Goal: Task Accomplishment & Management: Complete application form

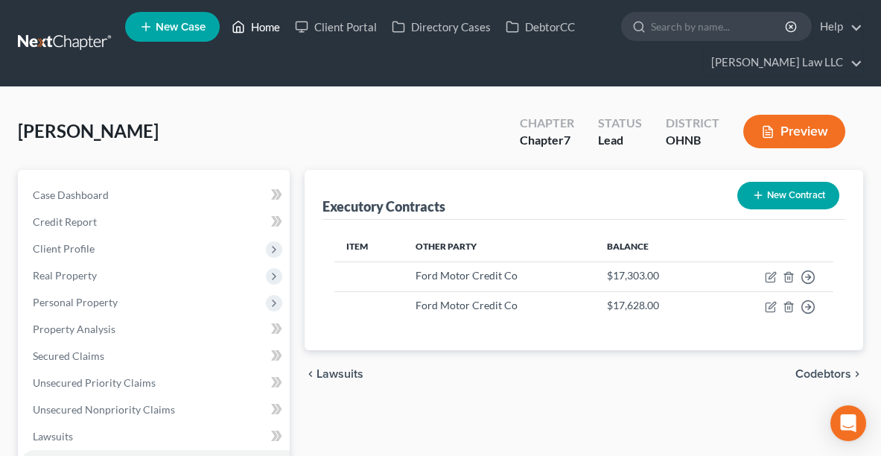
click at [270, 24] on link "Home" at bounding box center [255, 26] width 63 height 27
click at [271, 37] on link "Home" at bounding box center [255, 26] width 63 height 27
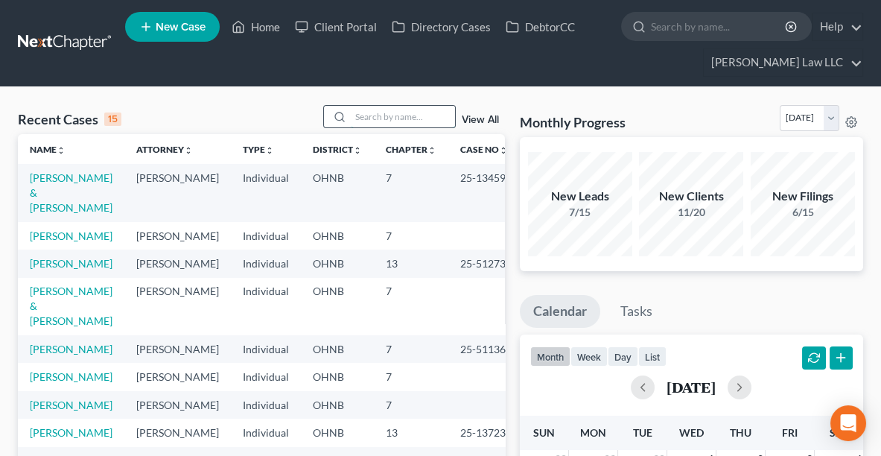
click at [426, 112] on input "search" at bounding box center [403, 117] width 104 height 22
type input "[PERSON_NAME]"
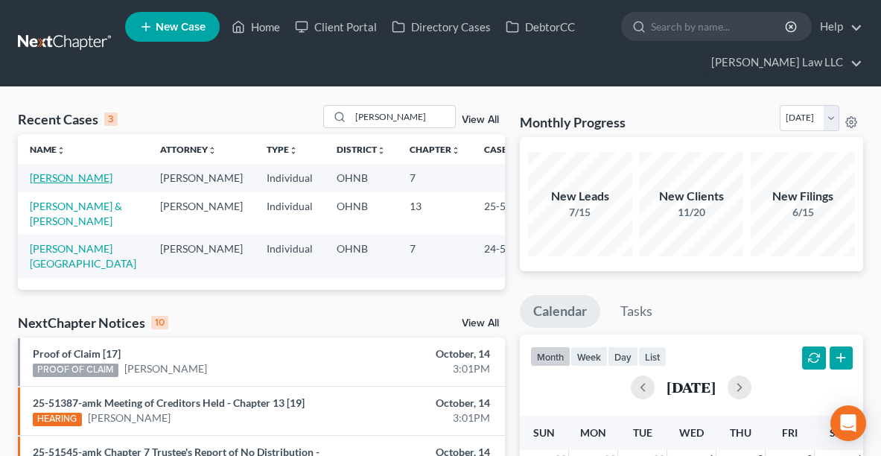
click at [57, 174] on link "[PERSON_NAME]" at bounding box center [71, 177] width 83 height 13
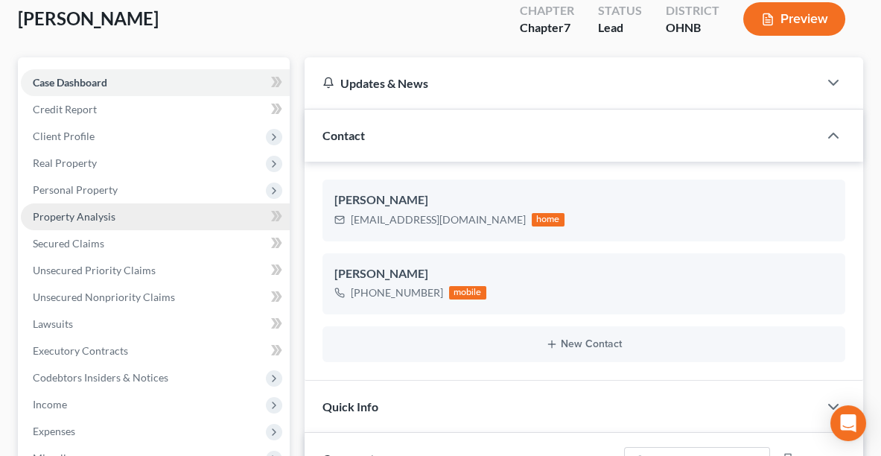
scroll to position [126, 0]
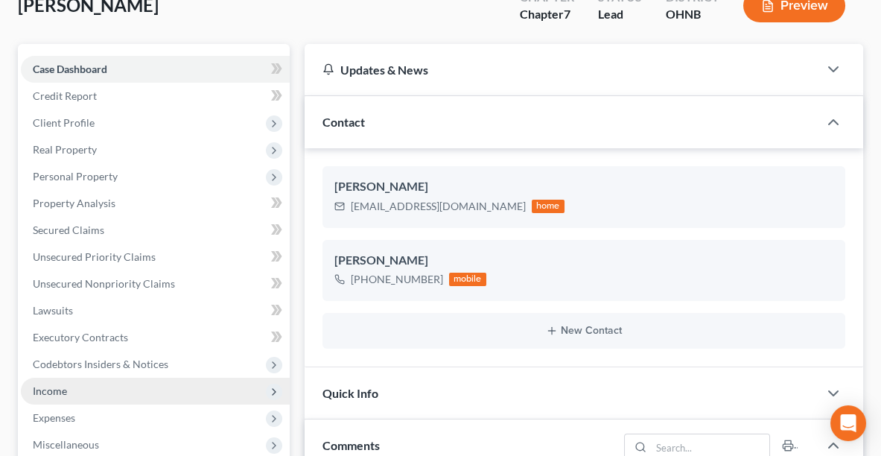
click at [49, 387] on span "Income" at bounding box center [50, 390] width 34 height 13
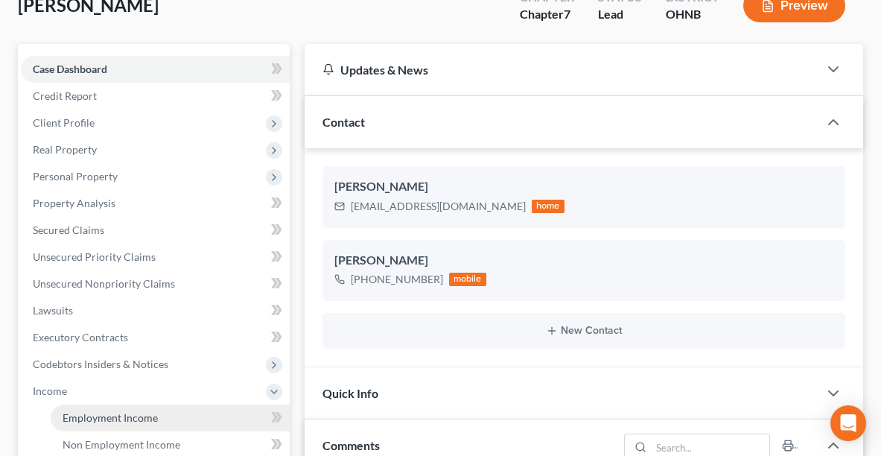
click at [90, 411] on span "Employment Income" at bounding box center [110, 417] width 95 height 13
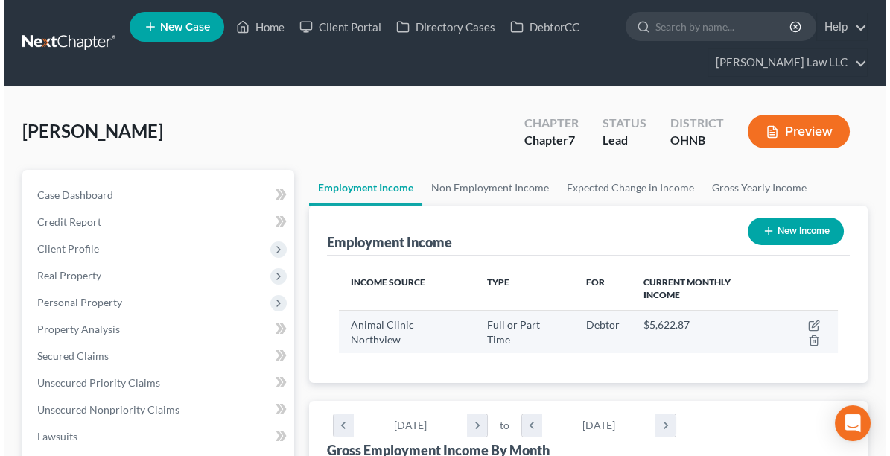
scroll to position [249, 528]
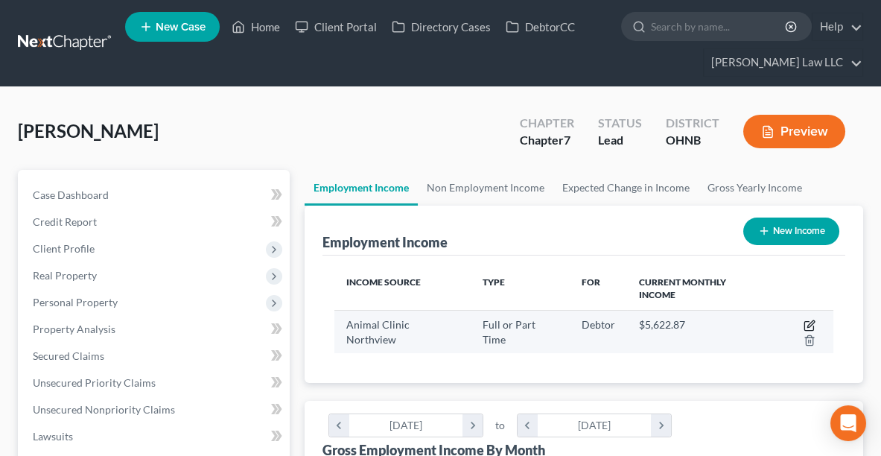
click at [813, 320] on icon "button" at bounding box center [810, 326] width 12 height 12
select select "0"
select select "36"
select select "2"
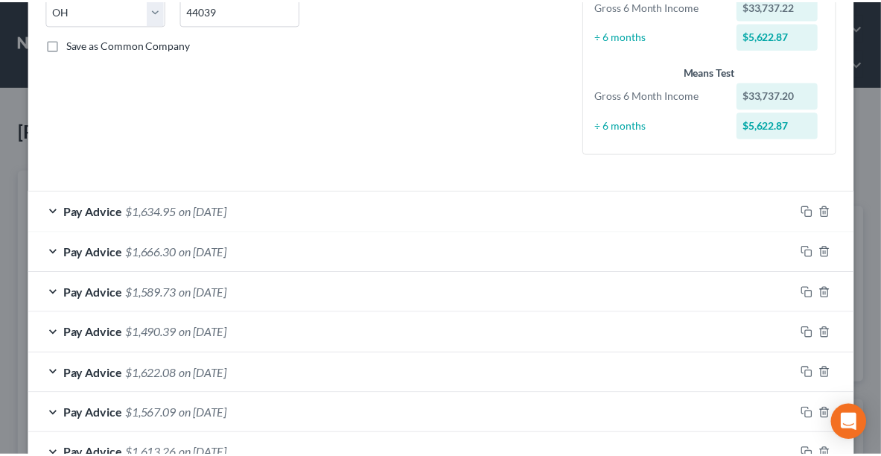
scroll to position [0, 0]
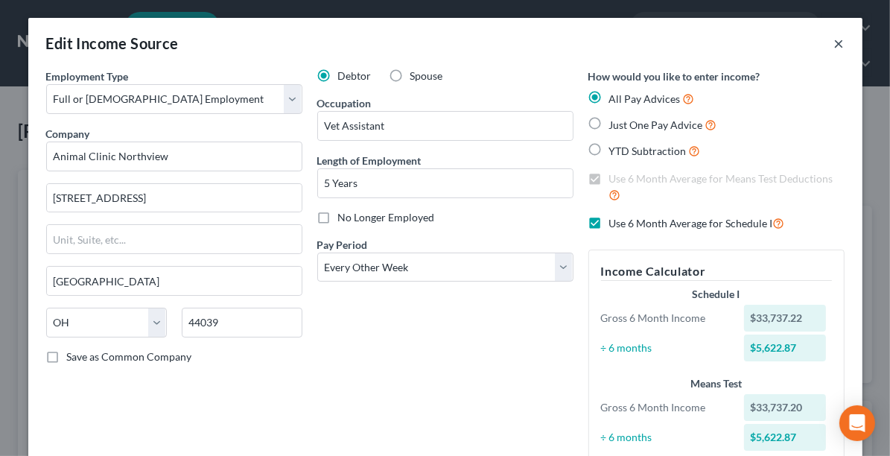
click at [834, 48] on button "×" at bounding box center [839, 43] width 10 height 18
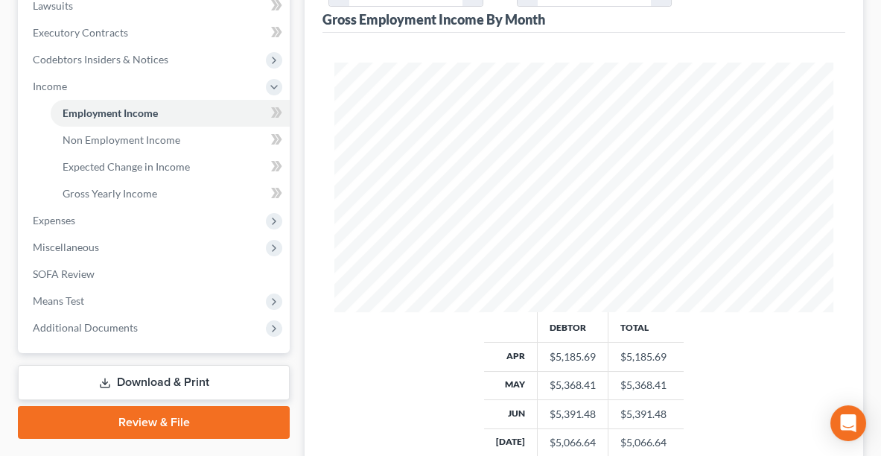
scroll to position [445, 0]
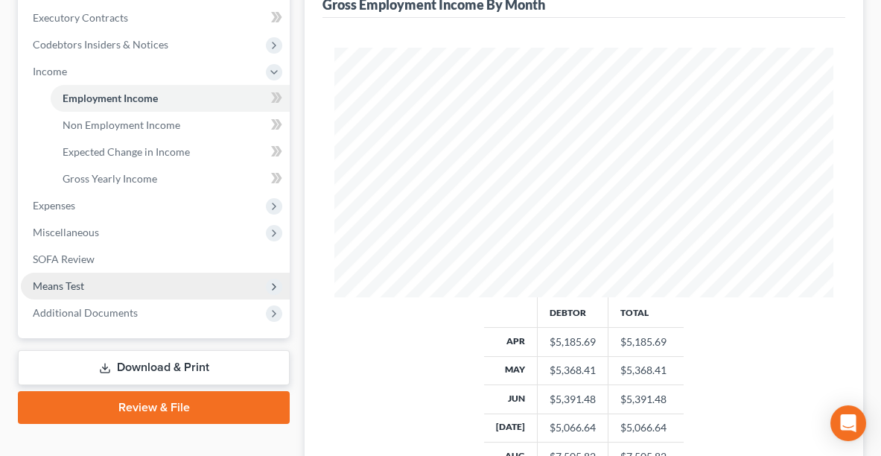
click at [57, 282] on span "Means Test" at bounding box center [58, 285] width 51 height 13
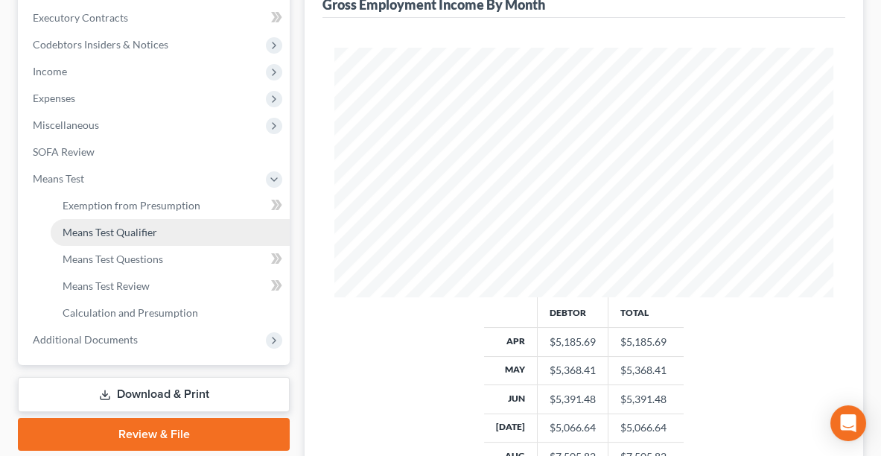
click at [87, 235] on span "Means Test Qualifier" at bounding box center [110, 232] width 95 height 13
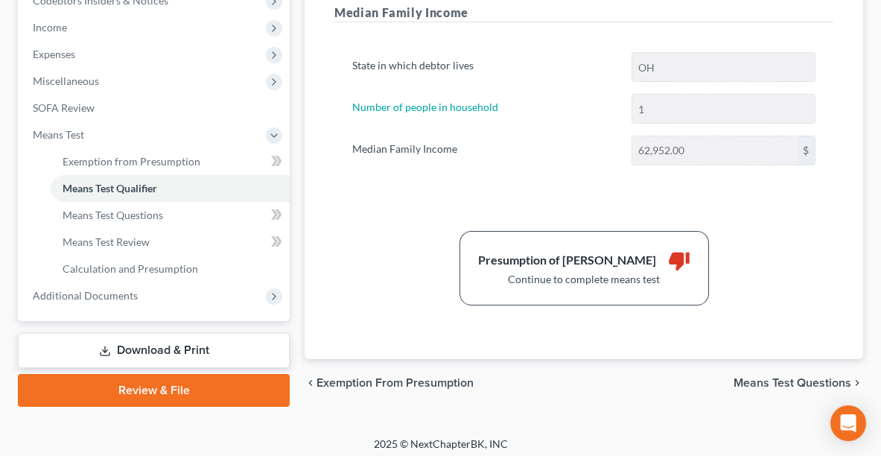
scroll to position [487, 0]
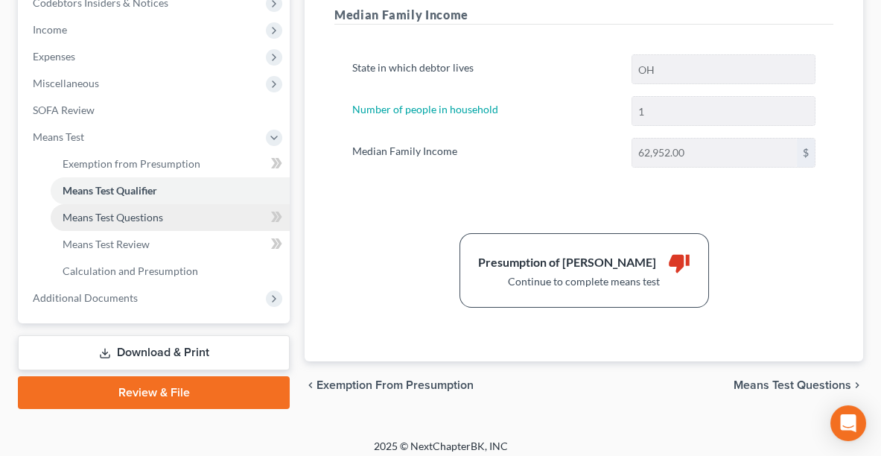
click at [121, 217] on span "Means Test Questions" at bounding box center [113, 217] width 101 height 13
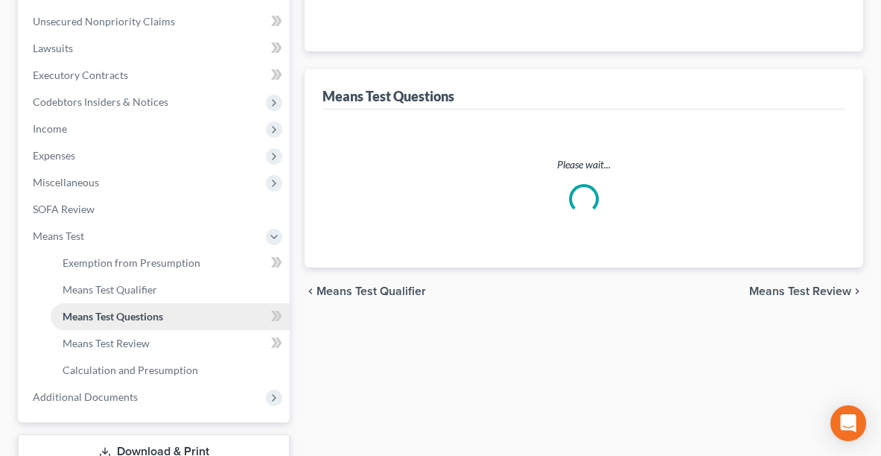
select select "0"
select select "60"
select select "1"
select select "60"
select select "1"
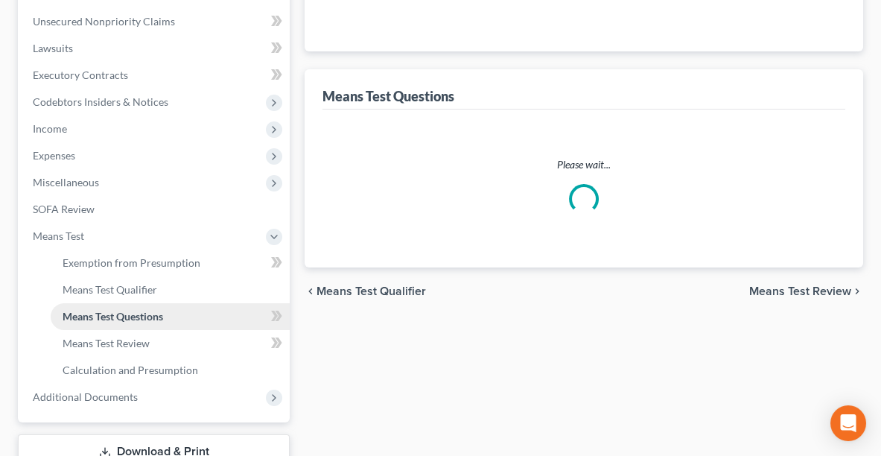
select select "0"
select select "1"
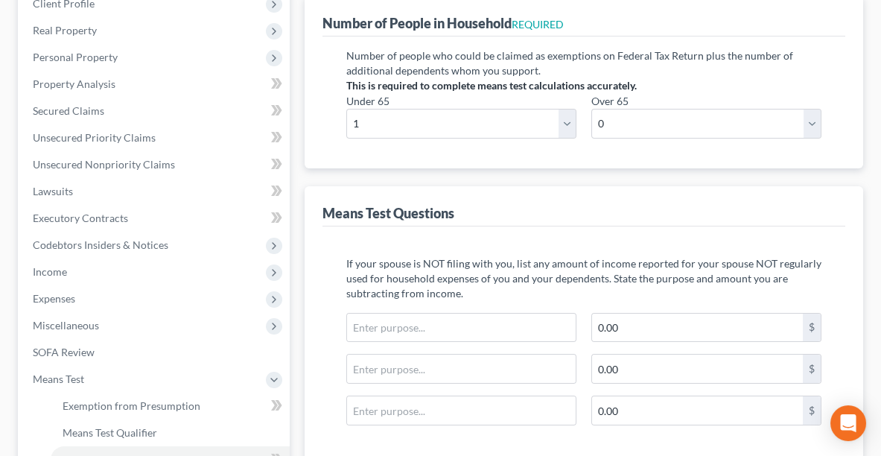
scroll to position [254, 0]
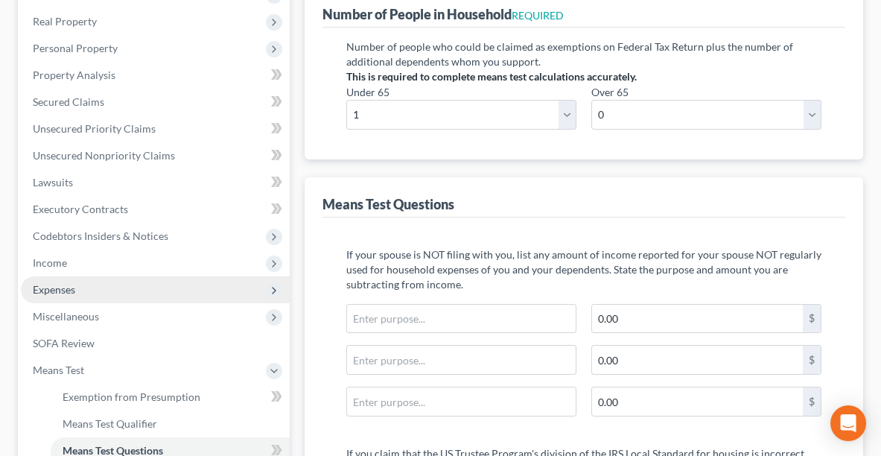
click at [51, 292] on span "Expenses" at bounding box center [54, 289] width 42 height 13
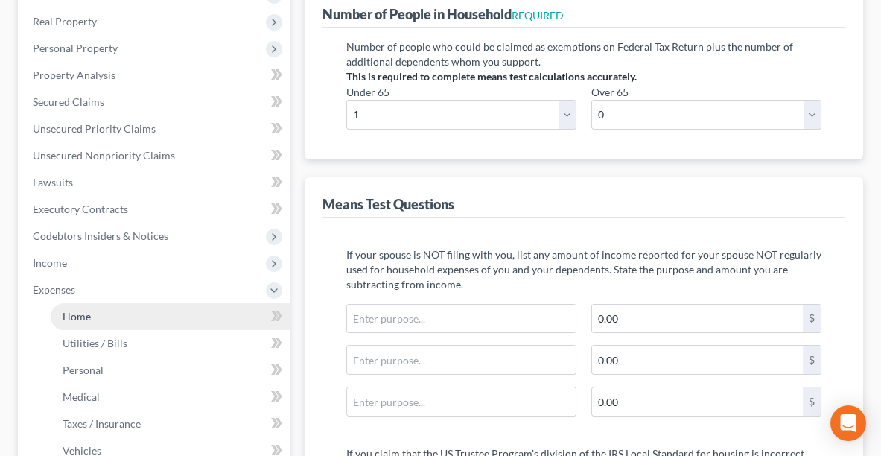
click at [75, 314] on span "Home" at bounding box center [77, 316] width 28 height 13
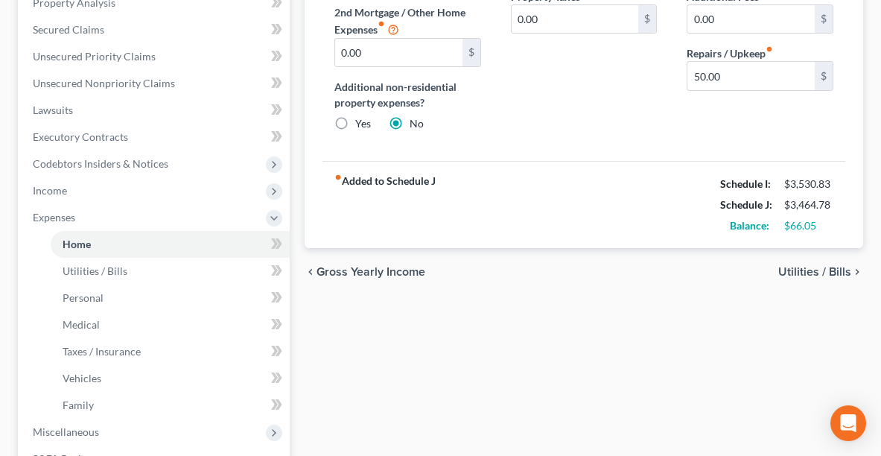
scroll to position [335, 0]
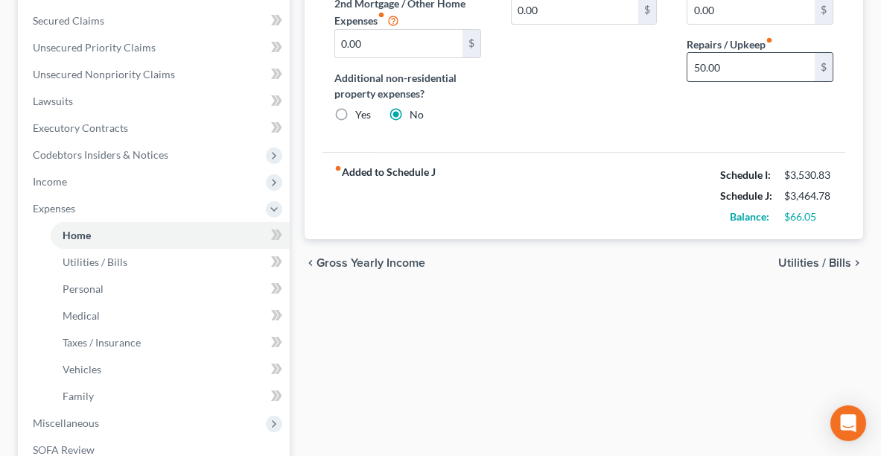
click at [842, 230] on div "Home Utilities / Bills Personal Medical Taxes / Insurance Vehicles Family Debto…" at bounding box center [584, 225] width 574 height 780
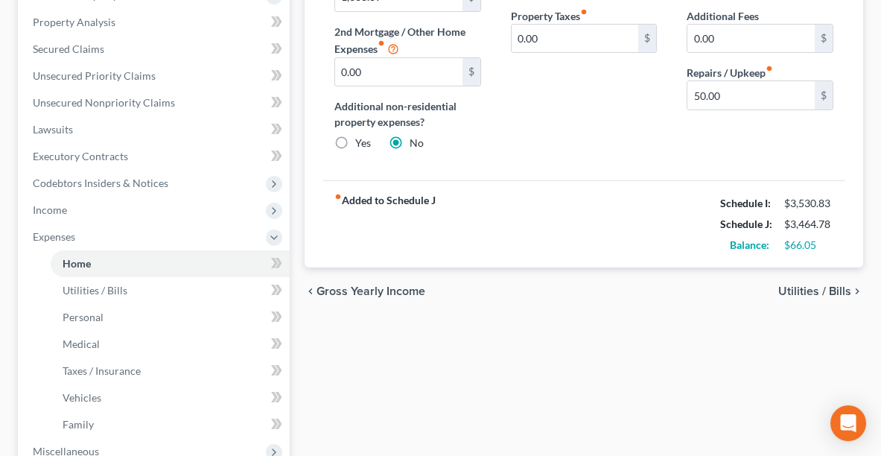
scroll to position [308, 0]
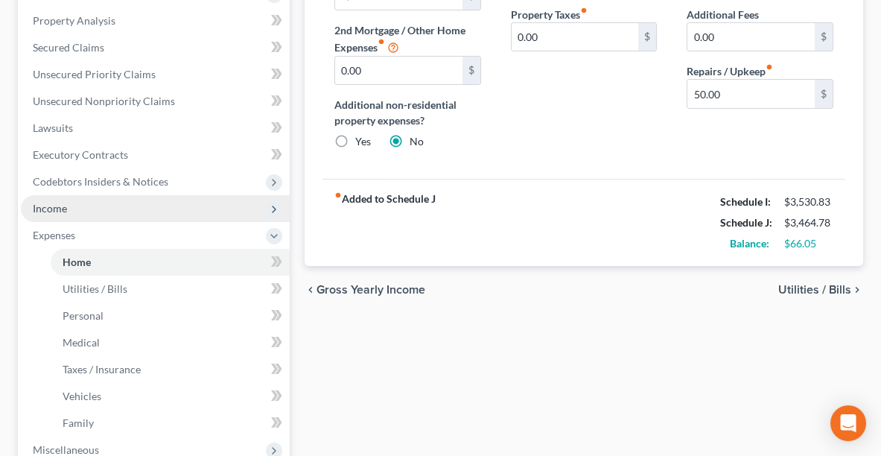
click at [62, 212] on span "Income" at bounding box center [50, 208] width 34 height 13
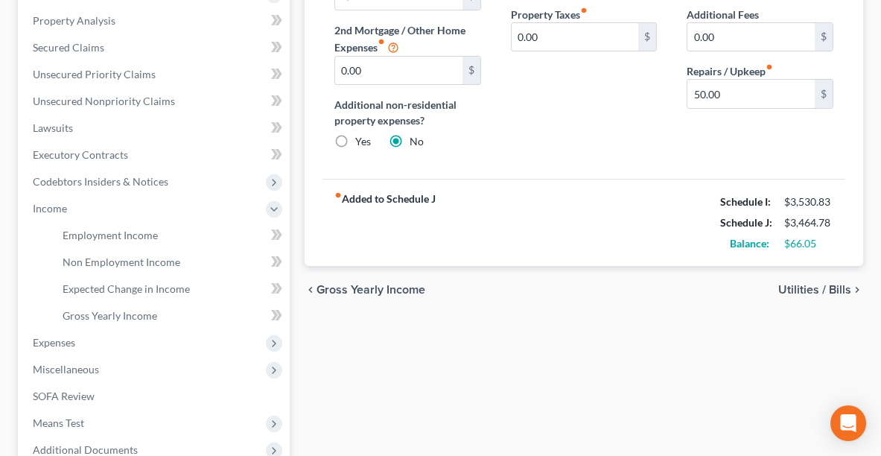
click at [879, 276] on div "[PERSON_NAME] Upgraded Chapter Chapter 7 Status Lead District OHNB Preview Peti…" at bounding box center [440, 185] width 881 height 812
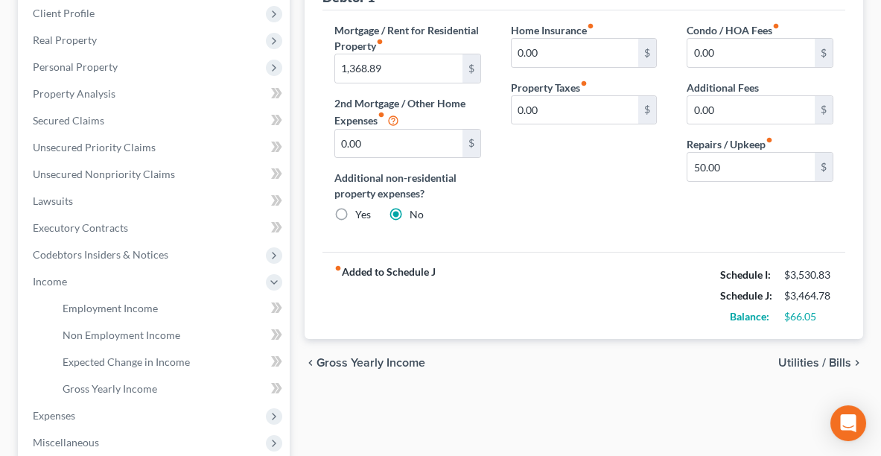
scroll to position [352, 0]
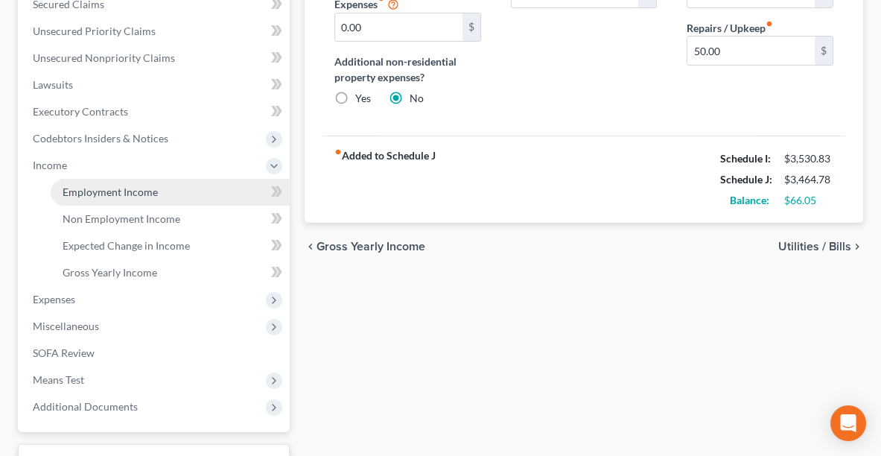
click at [110, 195] on span "Employment Income" at bounding box center [110, 191] width 95 height 13
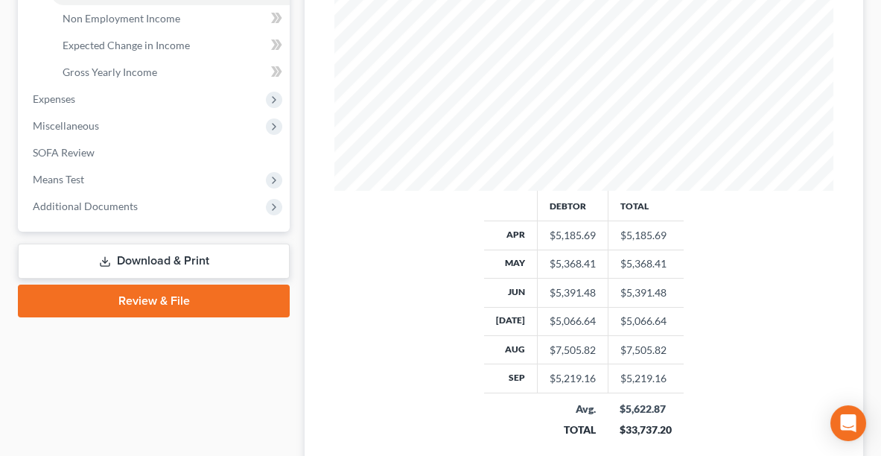
scroll to position [550, 0]
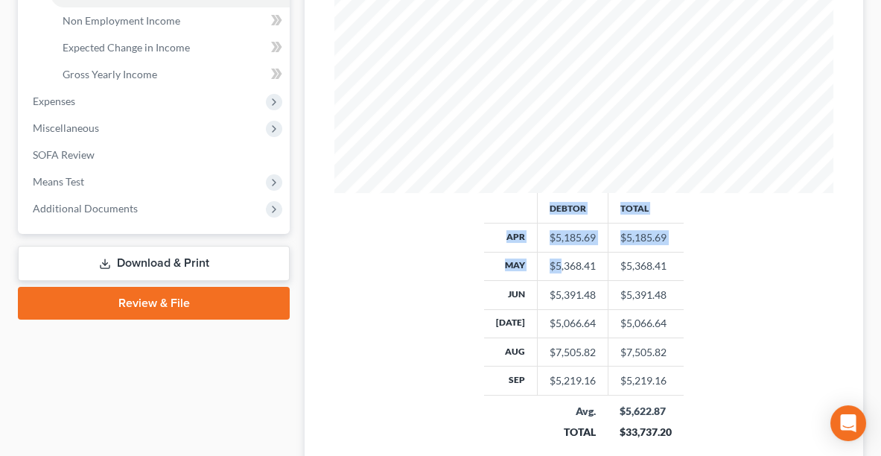
drag, startPoint x: 556, startPoint y: 271, endPoint x: 521, endPoint y: 191, distance: 87.4
click at [521, 193] on table "Debtor Total Apr $5,185.69 $5,185.69 May $5,368.41 $5,368.41 Jun $5,391.48 $5,3…" at bounding box center [584, 320] width 200 height 255
click at [747, 335] on div "Debtor Total Apr $5,185.69 $5,185.69 May $5,368.41 $5,368.41 Jun $5,391.48 $5,3…" at bounding box center [584, 326] width 529 height 267
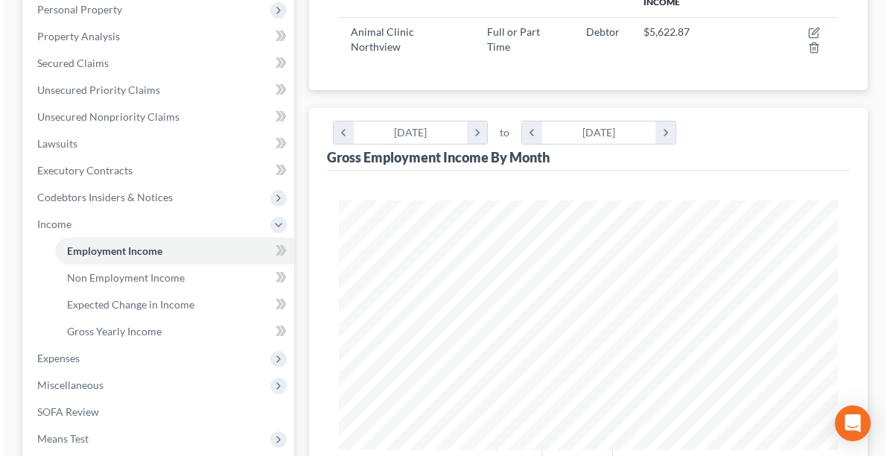
scroll to position [285, 0]
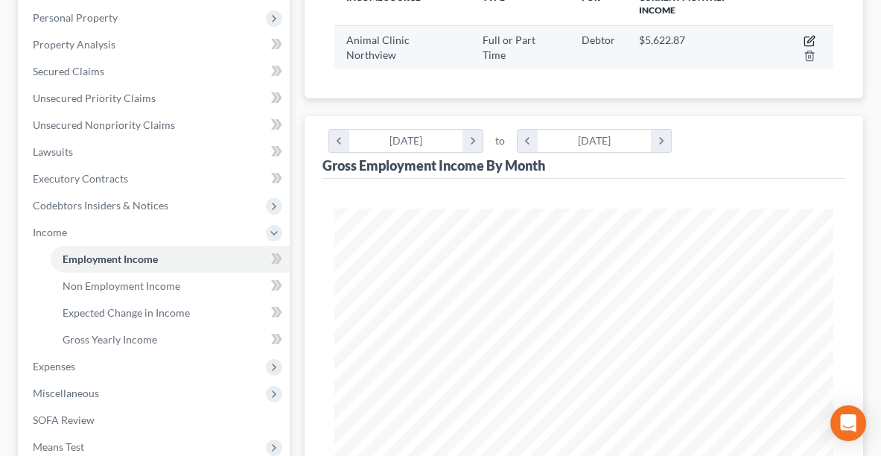
click at [808, 37] on icon "button" at bounding box center [810, 39] width 7 height 7
select select "0"
select select "36"
select select "2"
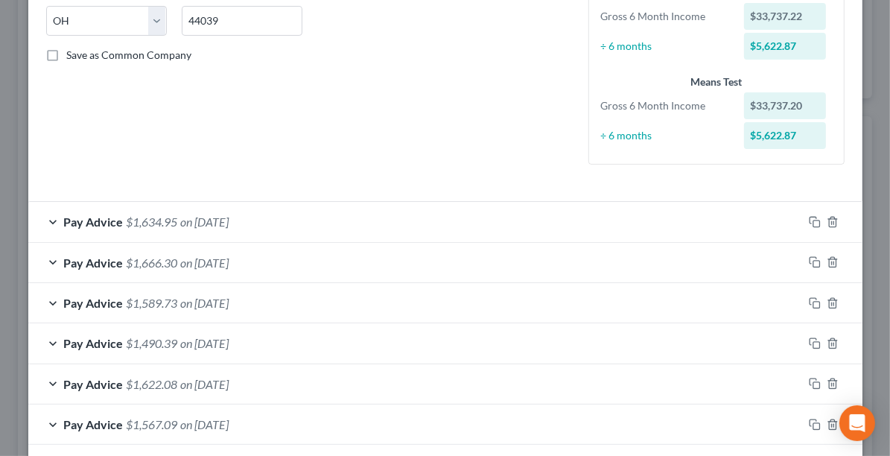
scroll to position [305, 0]
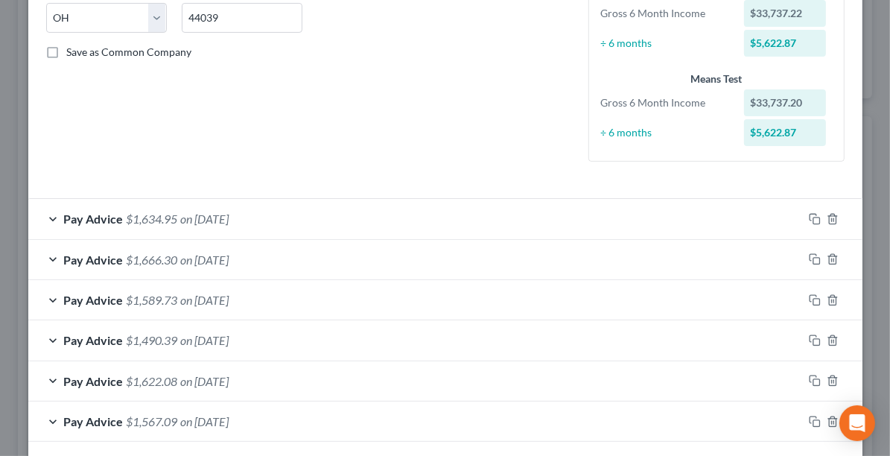
click at [195, 214] on span "on [DATE]" at bounding box center [205, 219] width 48 height 14
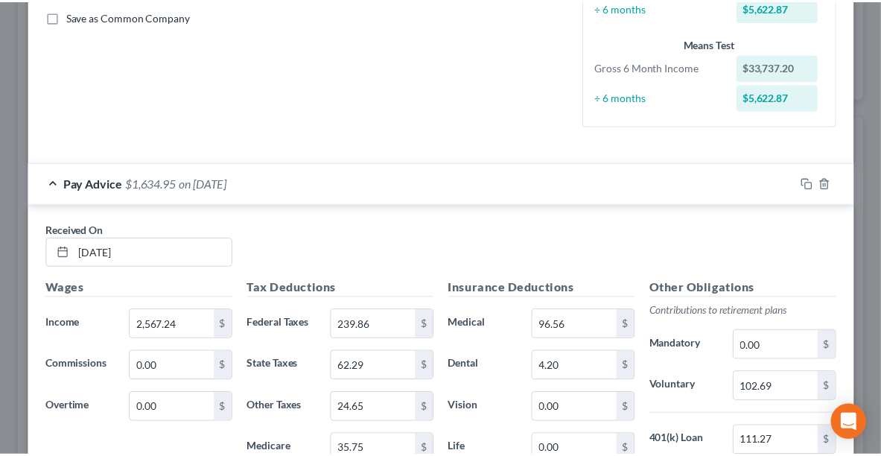
scroll to position [0, 0]
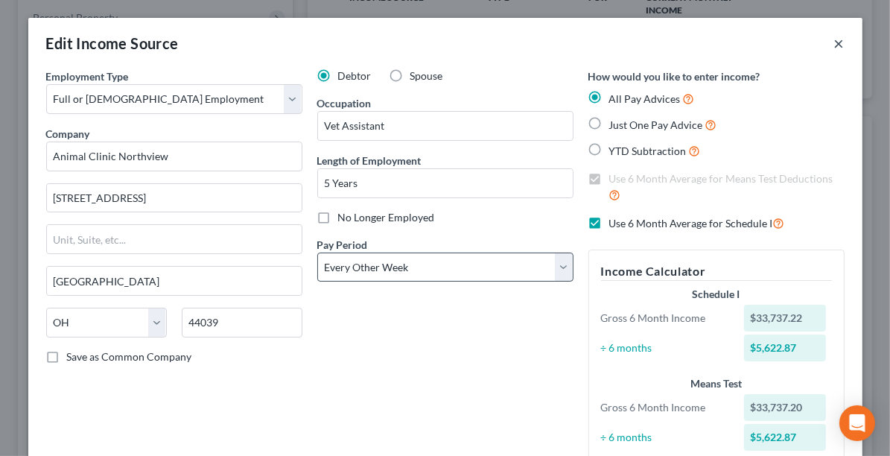
click at [838, 42] on button "×" at bounding box center [839, 43] width 10 height 18
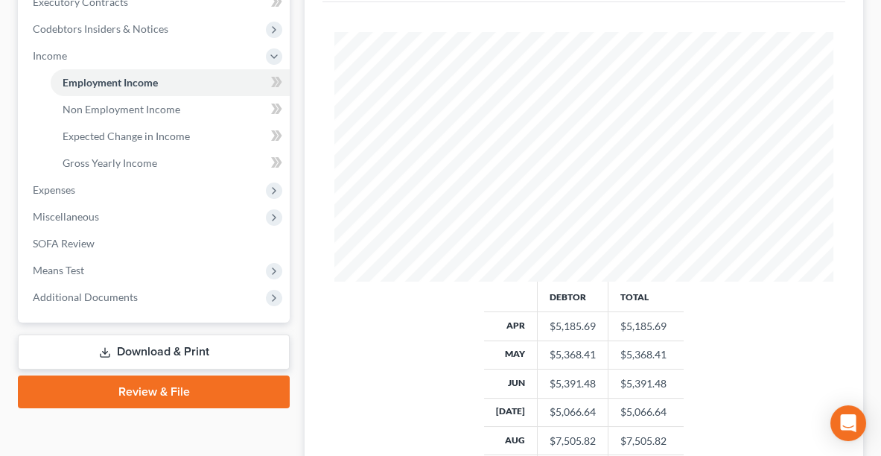
scroll to position [456, 0]
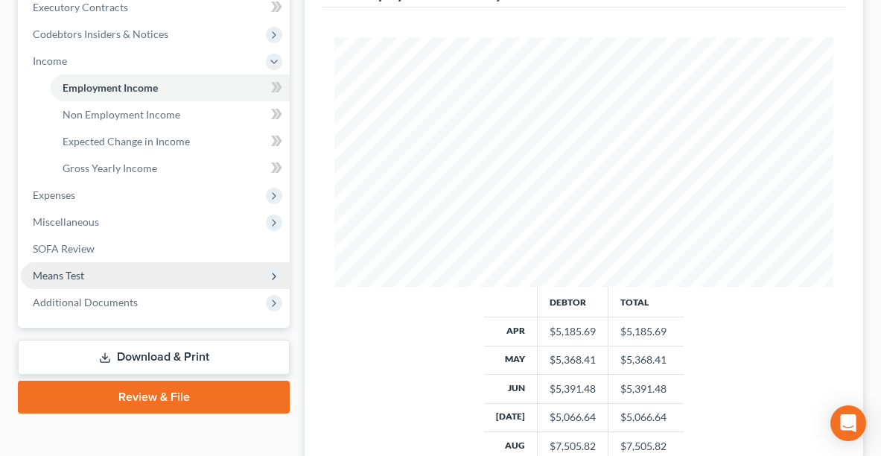
click at [89, 274] on span "Means Test" at bounding box center [155, 275] width 269 height 27
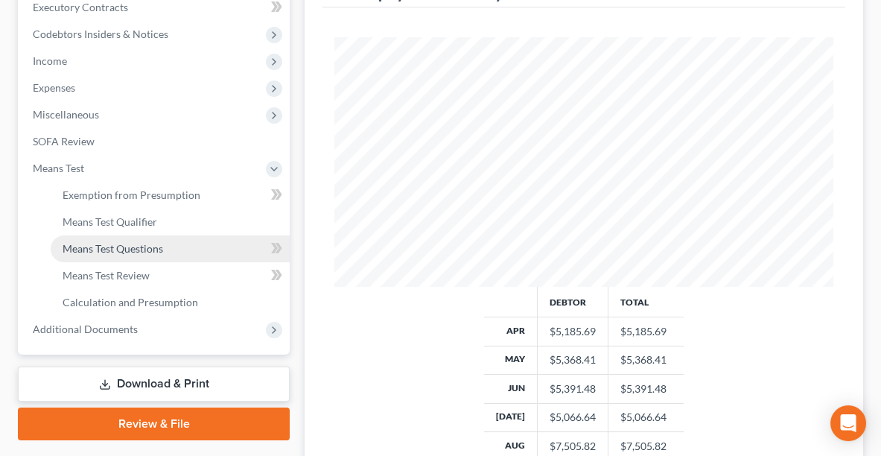
click at [149, 250] on span "Means Test Questions" at bounding box center [113, 248] width 101 height 13
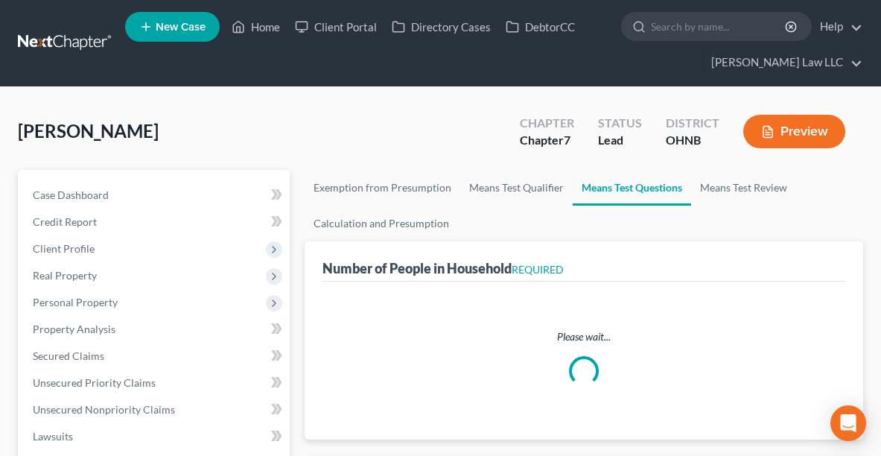
select select "0"
select select "60"
select select "1"
select select "60"
select select "1"
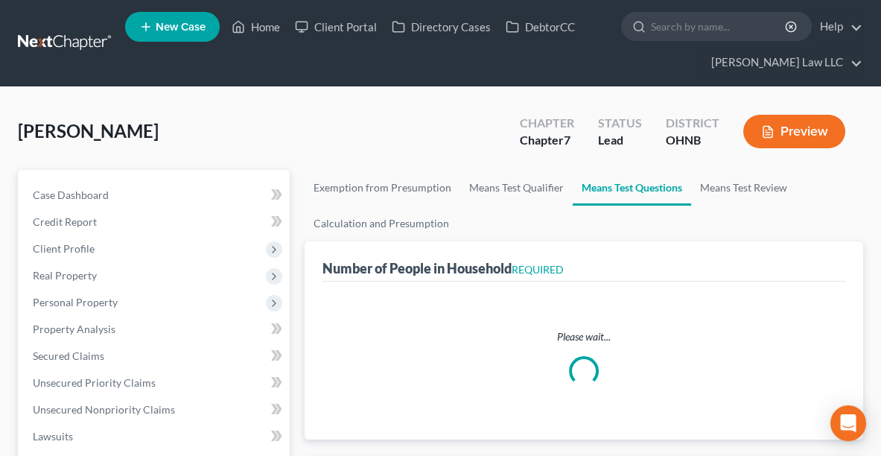
select select "1"
select select "0"
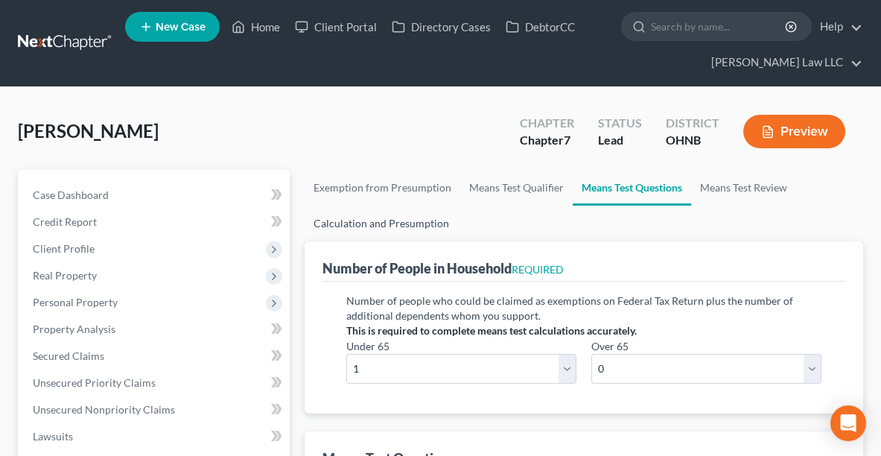
click at [334, 215] on link "Calculation and Presumption" at bounding box center [381, 224] width 153 height 36
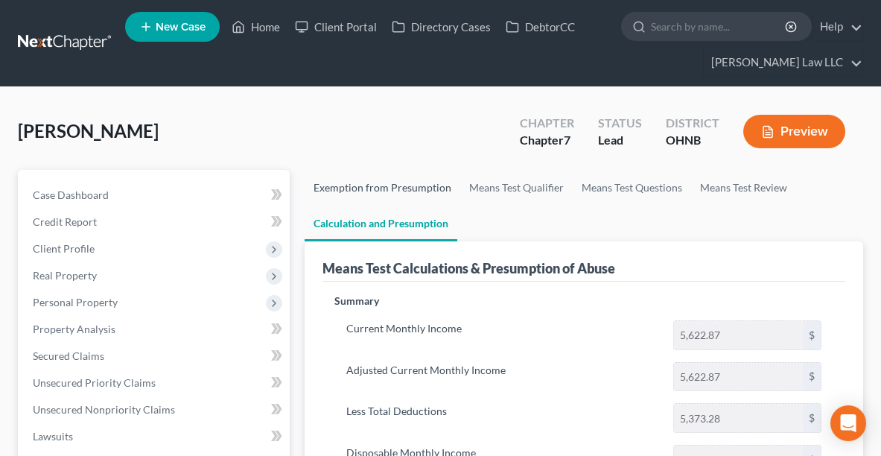
click at [384, 184] on link "Exemption from Presumption" at bounding box center [383, 188] width 156 height 36
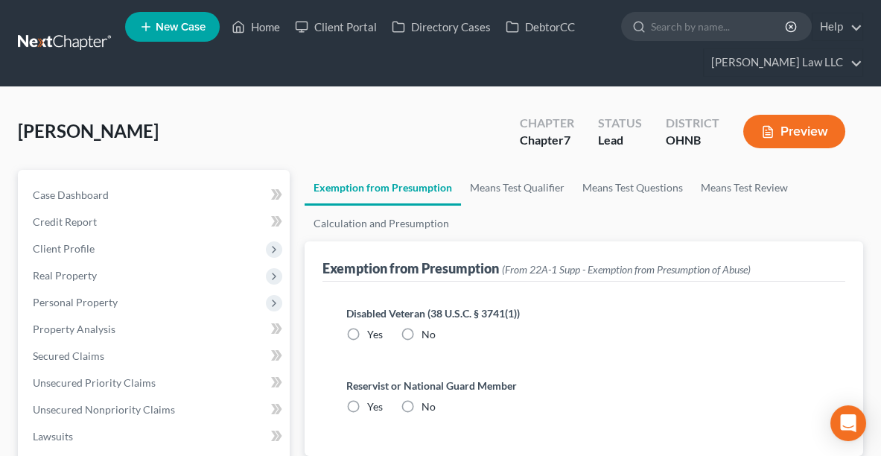
radio input "true"
click at [528, 188] on link "Means Test Qualifier" at bounding box center [517, 188] width 112 height 36
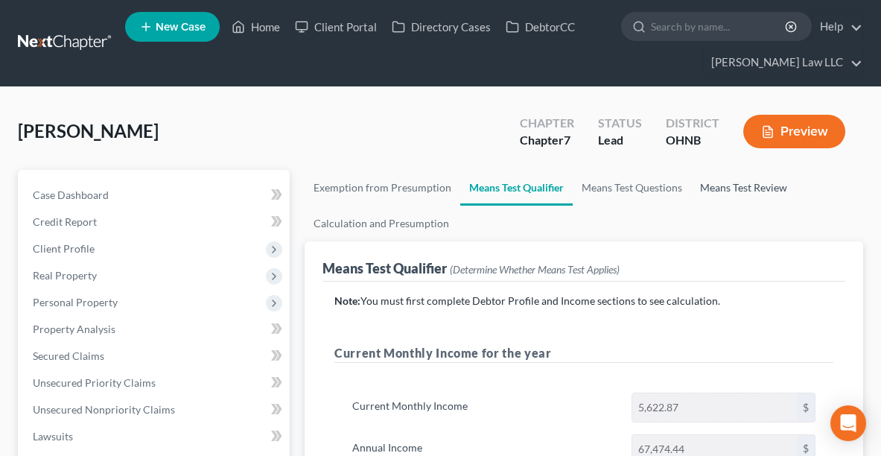
click at [725, 188] on link "Means Test Review" at bounding box center [743, 188] width 105 height 36
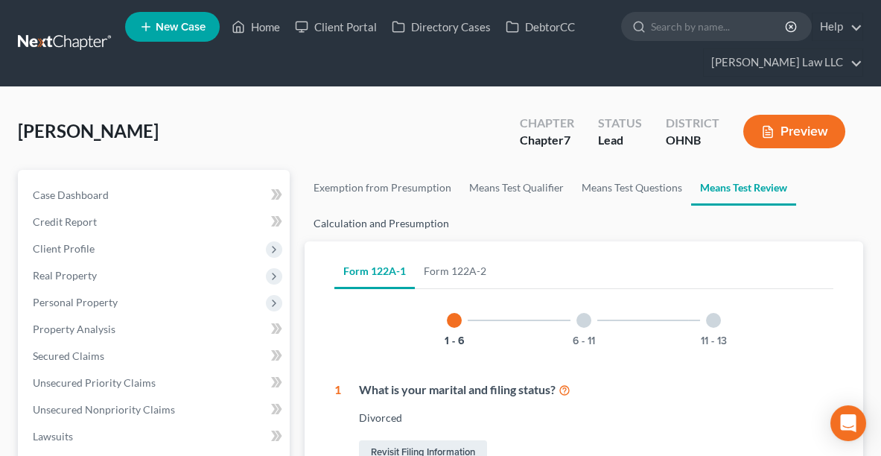
click at [381, 210] on link "Calculation and Presumption" at bounding box center [381, 224] width 153 height 36
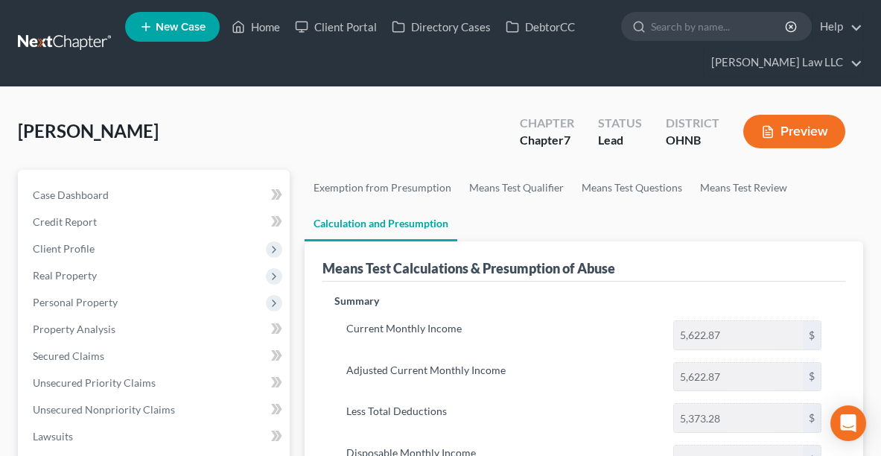
click at [279, 12] on ul "New Case Home Client Portal Directory Cases DebtorCC - No Result - See all resu…" at bounding box center [494, 43] width 738 height 72
click at [254, 39] on link "Home" at bounding box center [255, 26] width 63 height 27
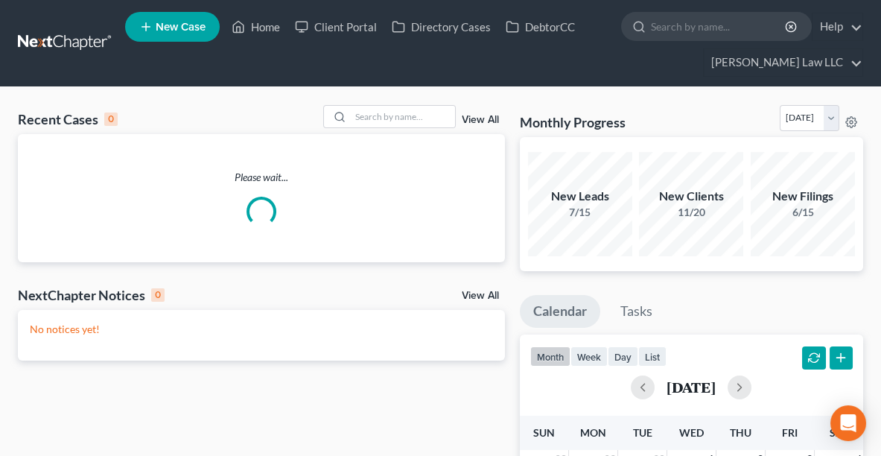
click at [194, 39] on link "New Case" at bounding box center [172, 27] width 95 height 30
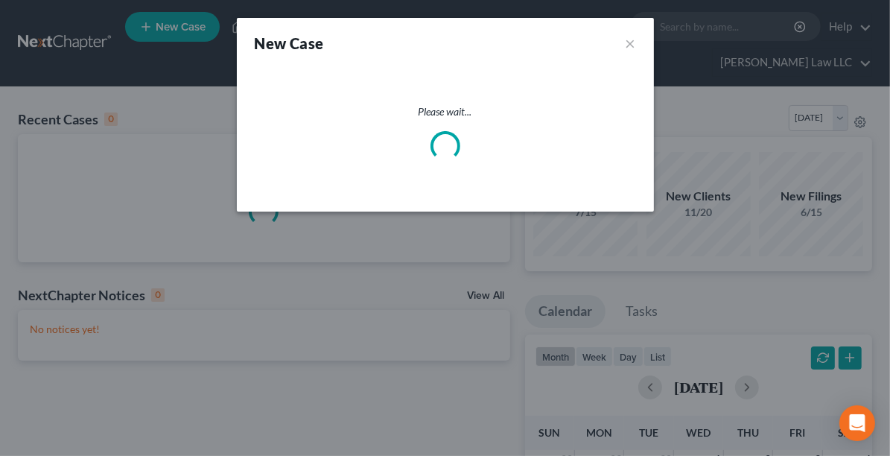
select select "61"
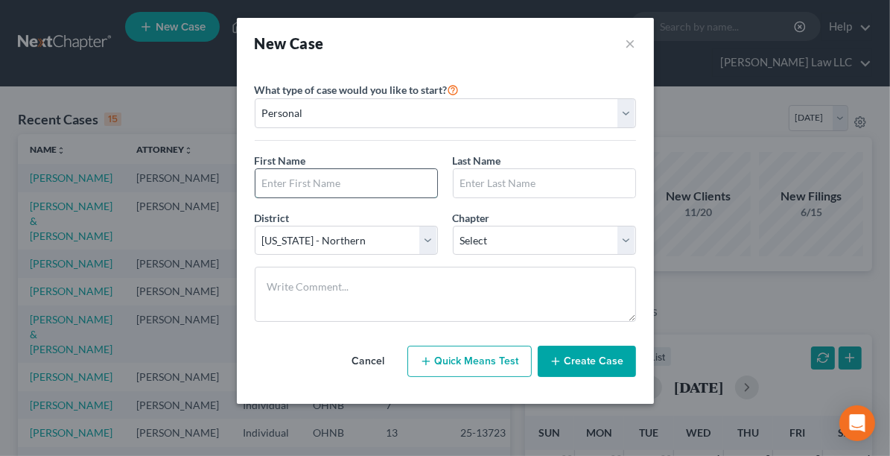
click at [314, 182] on input "text" at bounding box center [346, 183] width 182 height 28
type input "[PERSON_NAME]"
type input "Short"
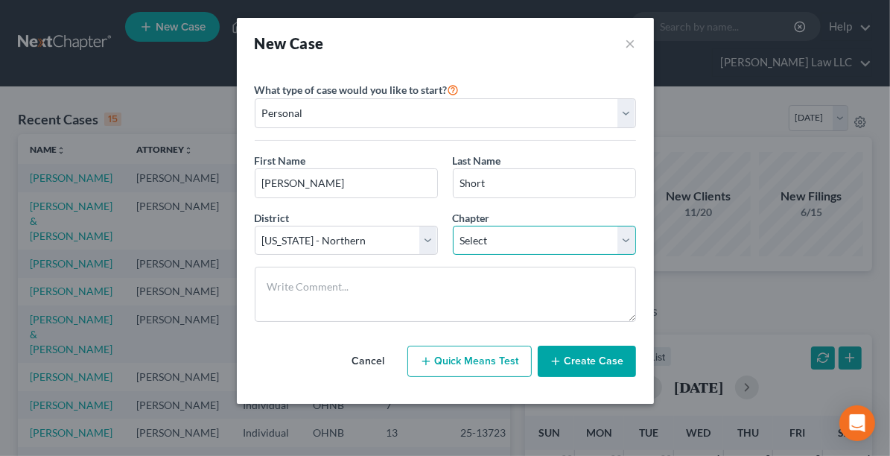
click at [480, 230] on select "Select 7 11 12 13" at bounding box center [544, 241] width 183 height 30
select select "0"
click at [453, 226] on select "Select 7 11 12 13" at bounding box center [544, 241] width 183 height 30
click at [607, 363] on button "Create Case" at bounding box center [587, 361] width 98 height 31
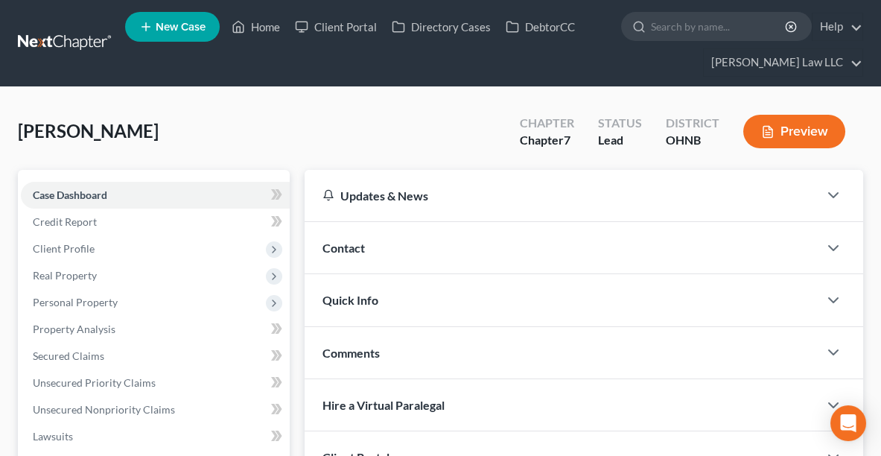
scroll to position [112, 0]
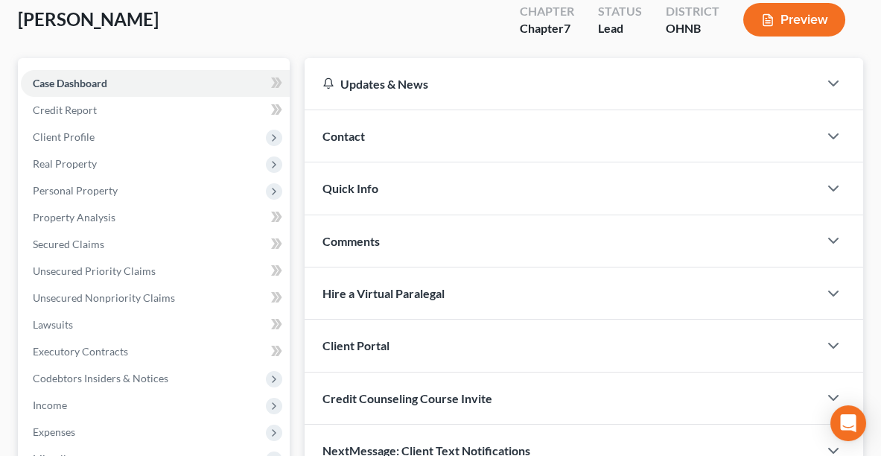
click at [413, 343] on div "Client Portal" at bounding box center [562, 345] width 514 height 51
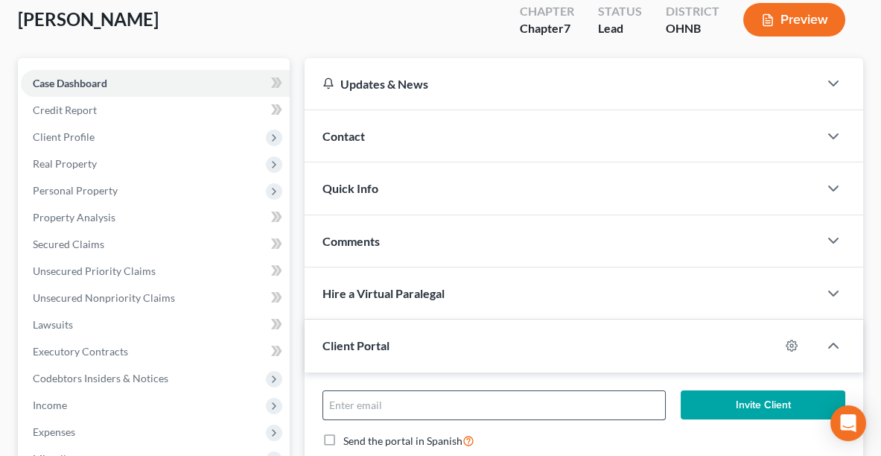
click at [449, 401] on input "email" at bounding box center [494, 405] width 342 height 28
type input "[PERSON_NAME][EMAIL_ADDRESS][DOMAIN_NAME]"
click at [772, 400] on button "Invite Client" at bounding box center [763, 405] width 165 height 30
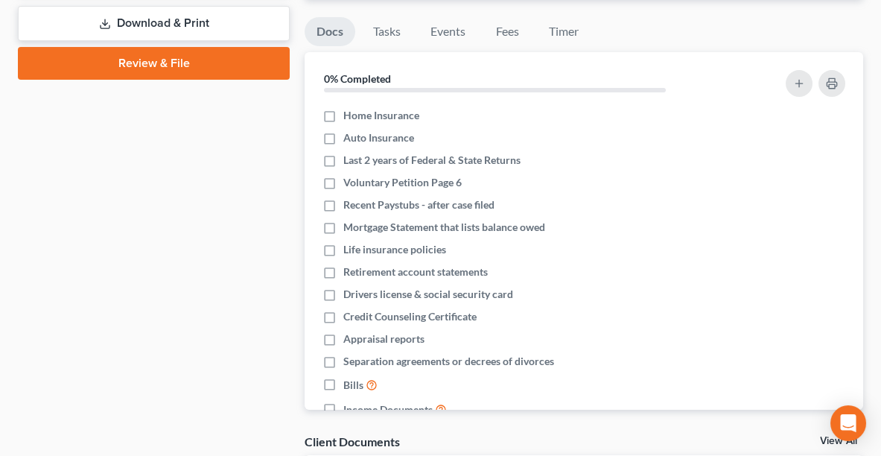
scroll to position [807, 0]
